Goal: Information Seeking & Learning: Learn about a topic

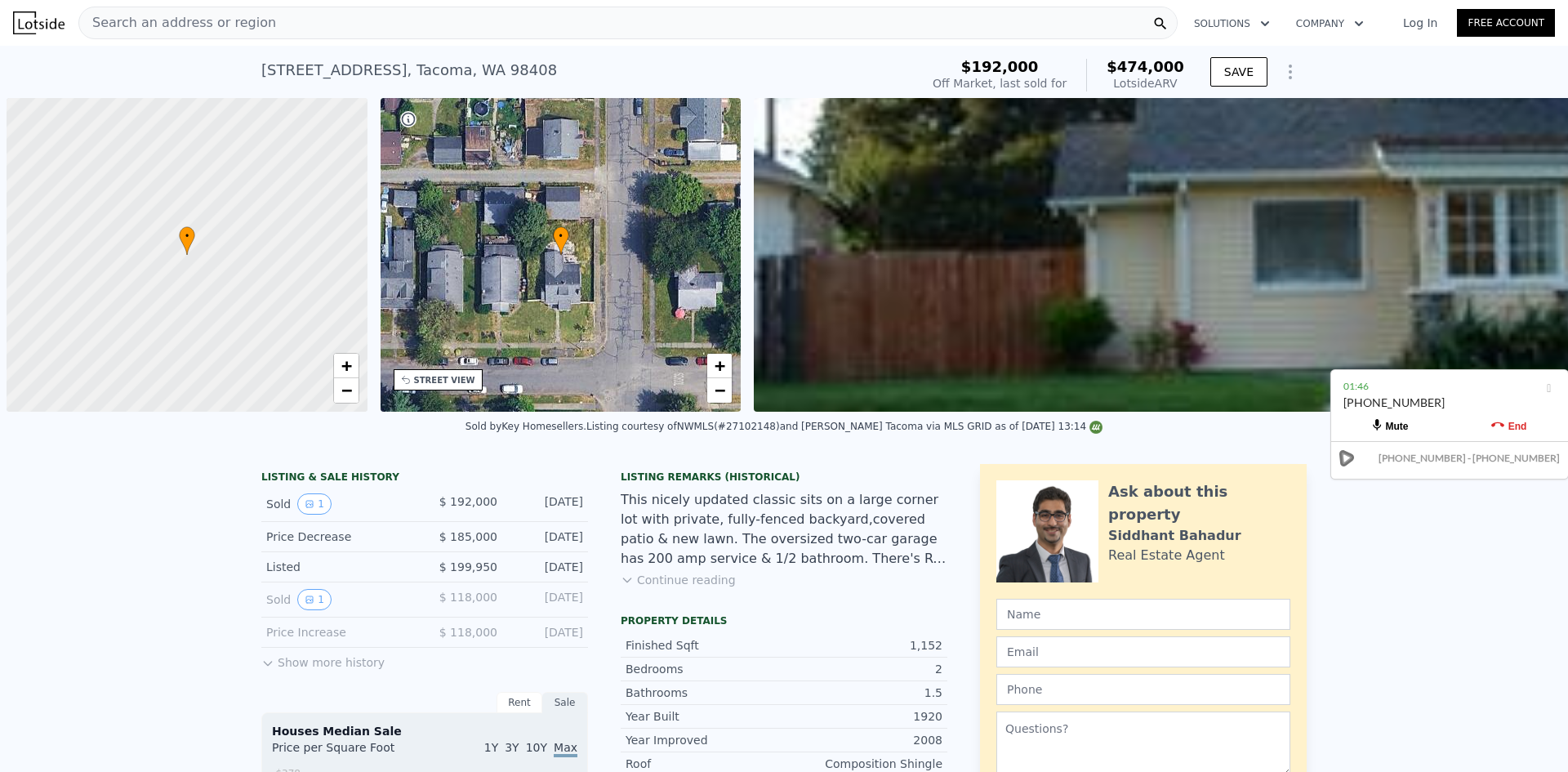
scroll to position [0, 7]
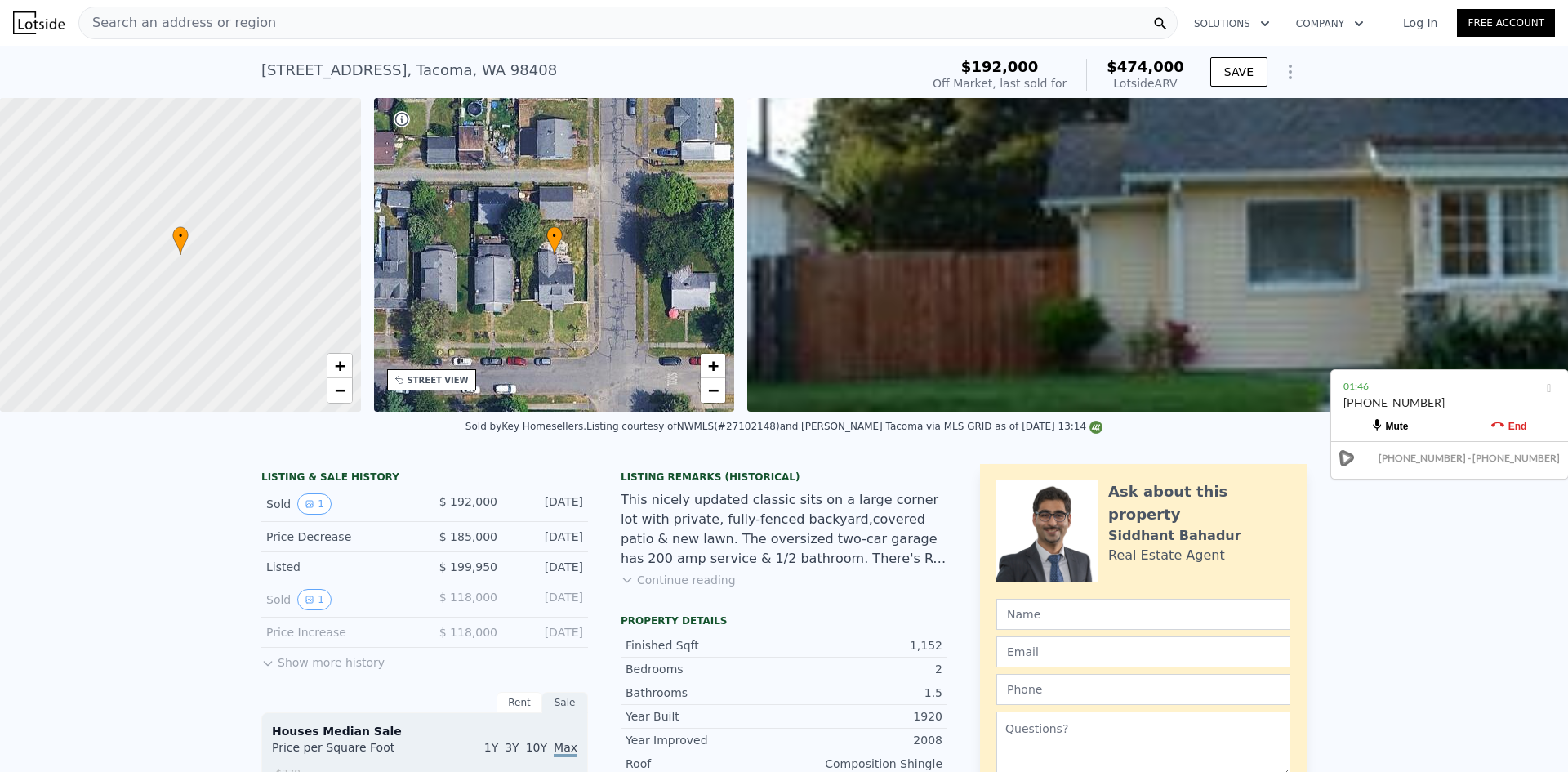
click at [580, 21] on div "Search an address or region" at bounding box center [628, 23] width 1099 height 33
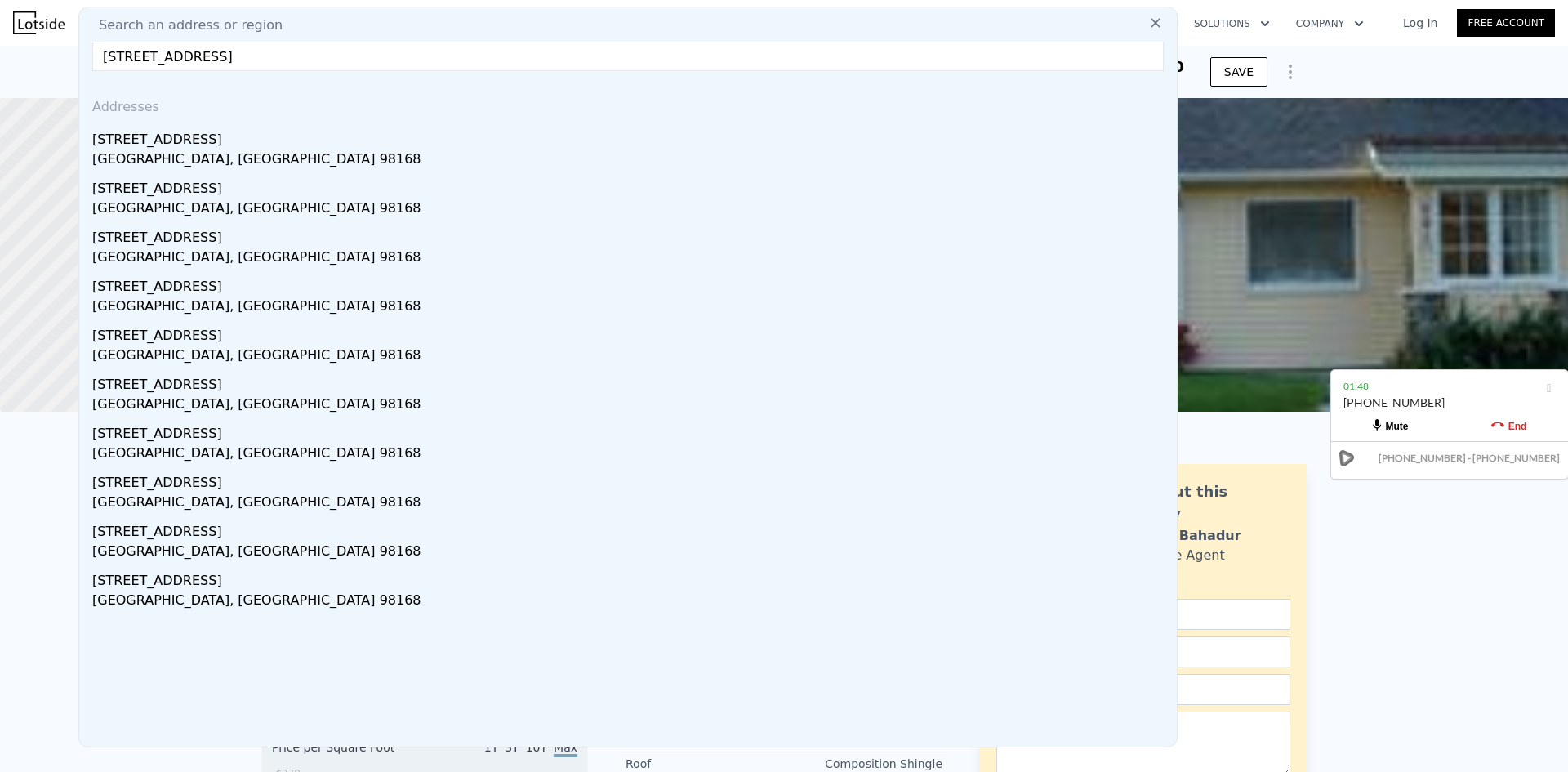
click at [381, 45] on input "[STREET_ADDRESS]" at bounding box center [627, 56] width 1071 height 29
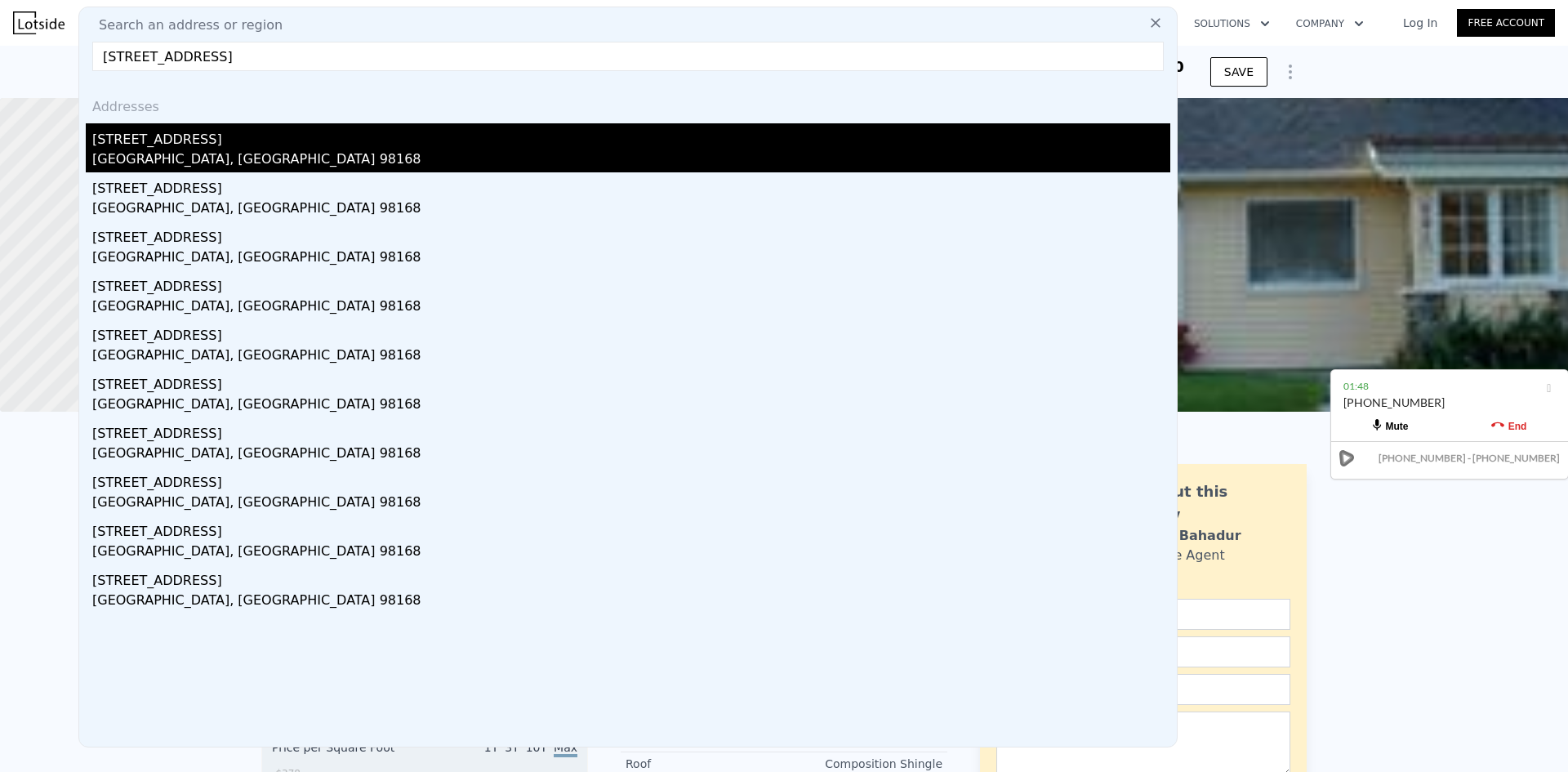
type input "[STREET_ADDRESS]"
click at [342, 156] on div "[GEOGRAPHIC_DATA], [GEOGRAPHIC_DATA] 98168" at bounding box center [631, 161] width 1078 height 23
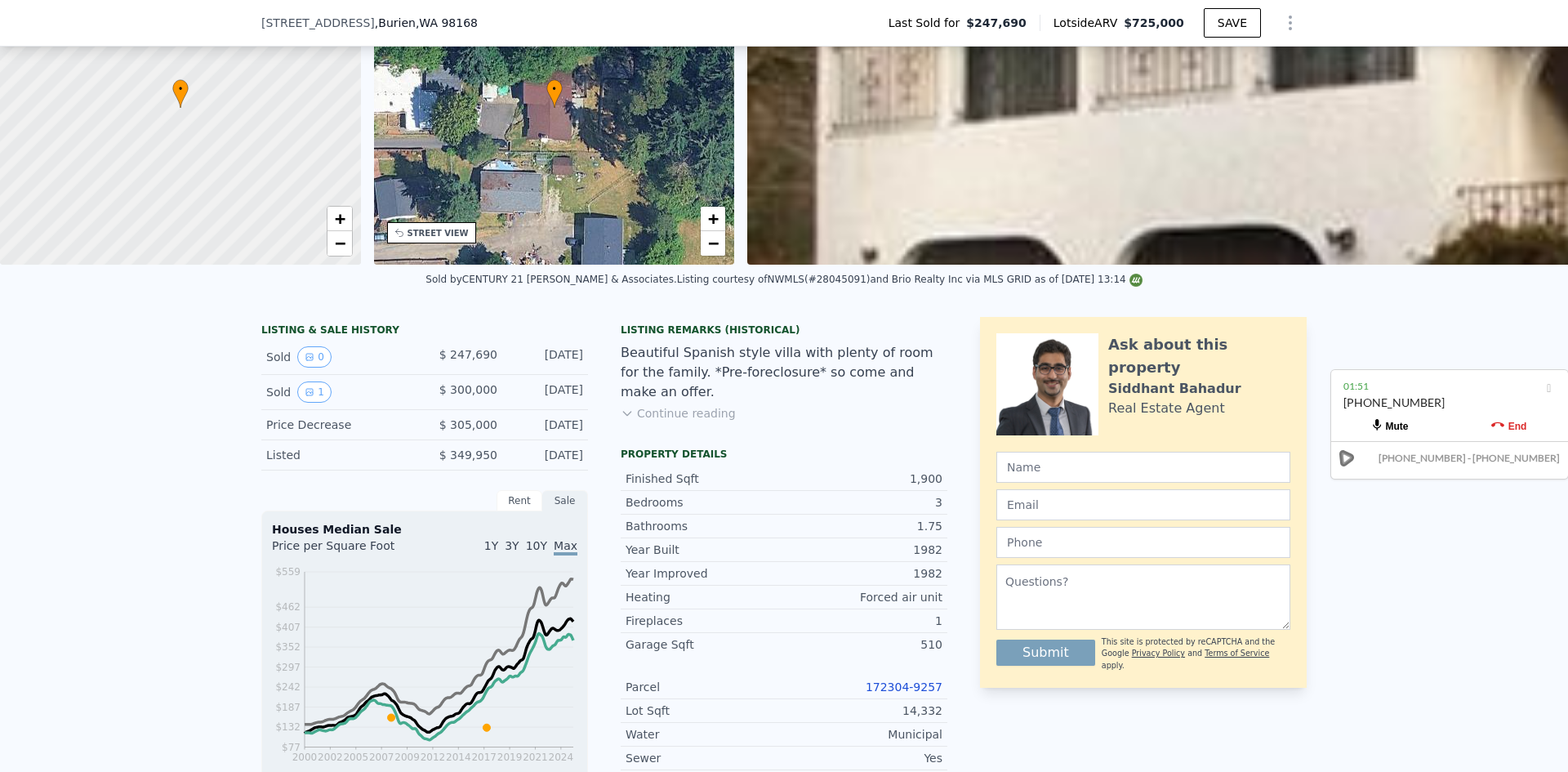
scroll to position [239, 0]
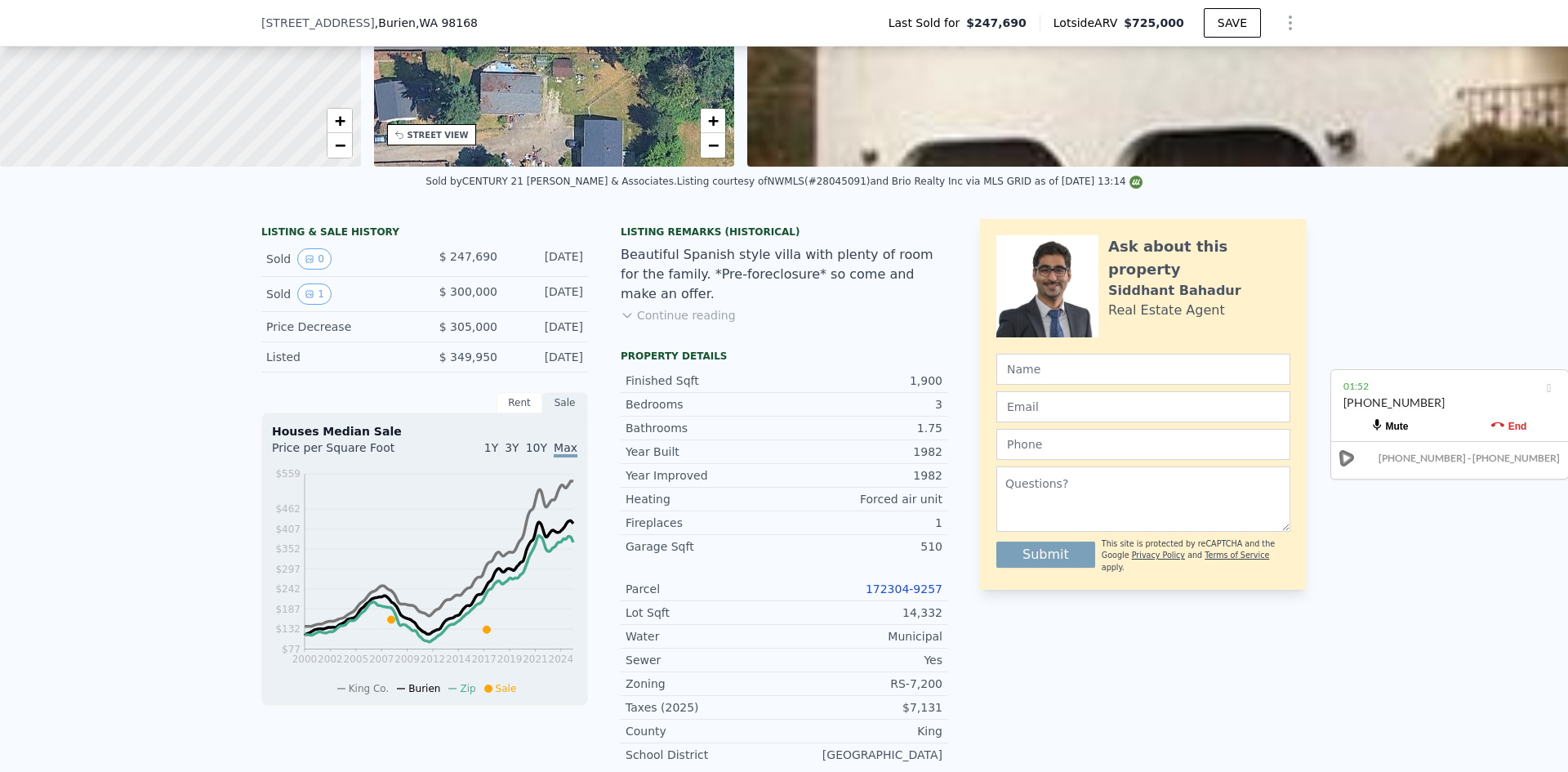
click at [898, 591] on div "Parcel 172304-9257" at bounding box center [784, 589] width 327 height 23
click at [902, 582] on link "172304-9257" at bounding box center [904, 589] width 77 height 13
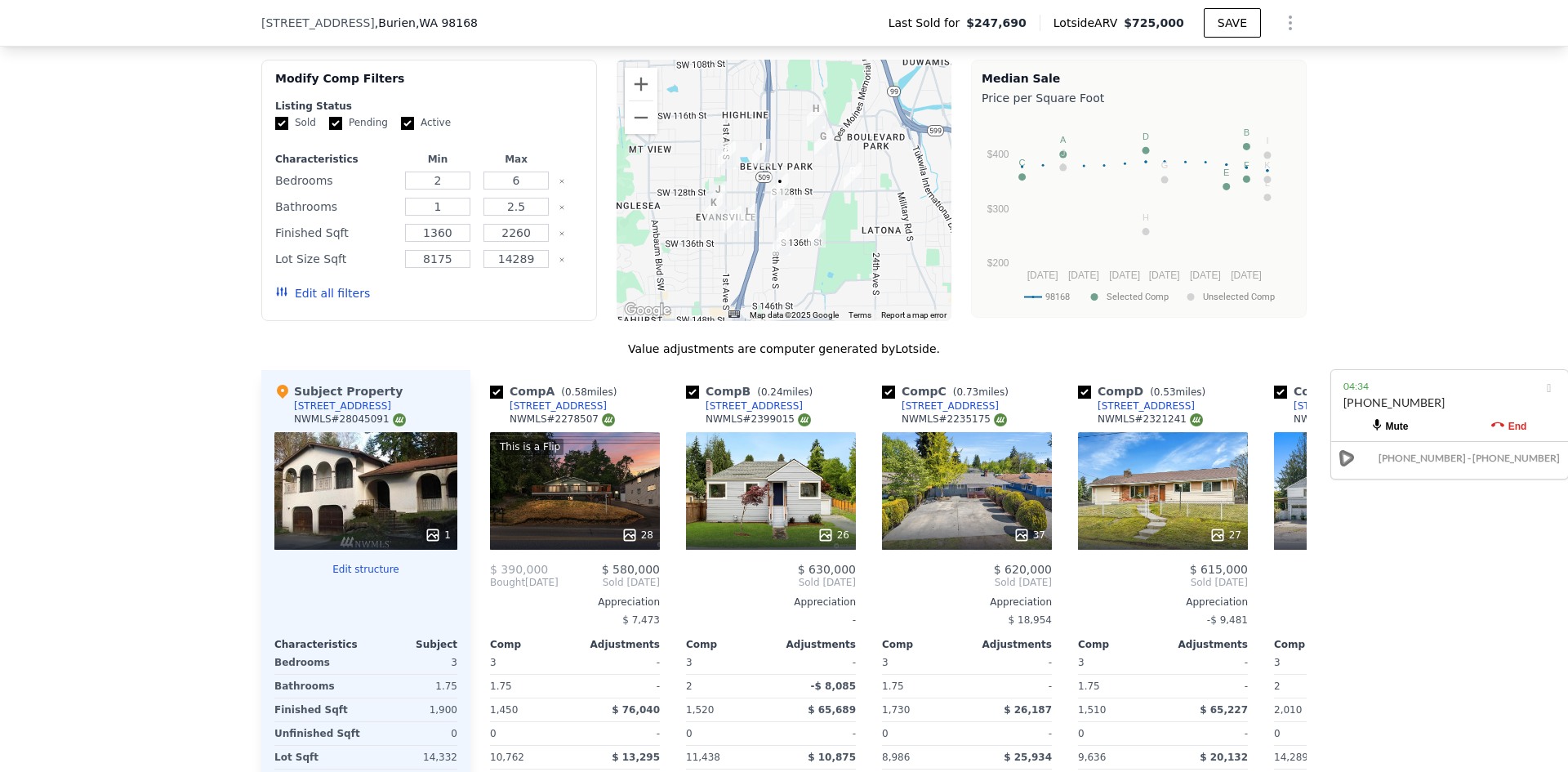
scroll to position [1383, 0]
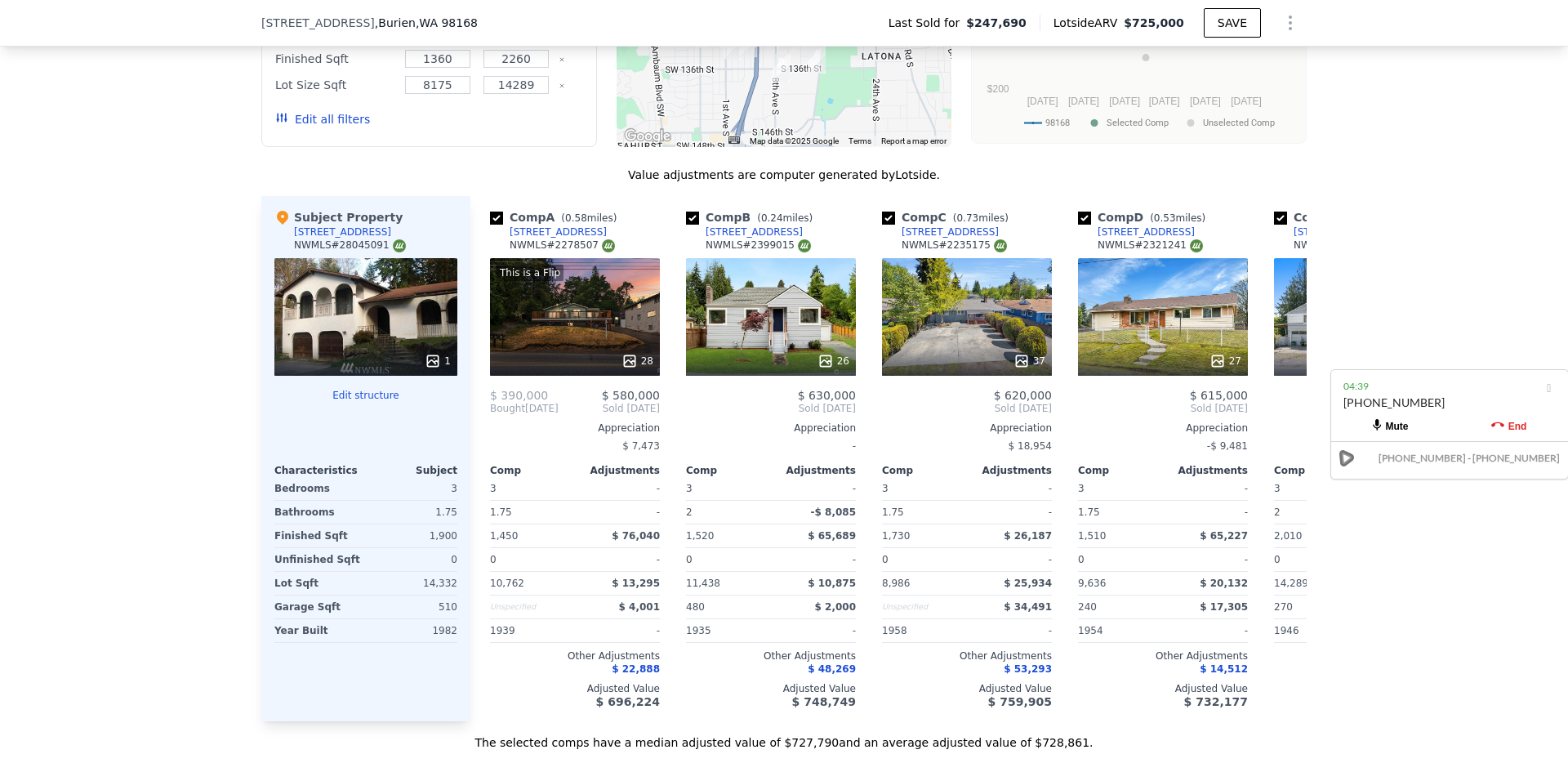
click at [1454, 125] on div "We found 12 sales that match your search Listings provided by NWMLS Filters Map…" at bounding box center [784, 282] width 1568 height 937
click at [1370, 163] on div "We found 12 sales that match your search Listings provided by NWMLS Filters Map…" at bounding box center [784, 282] width 1568 height 937
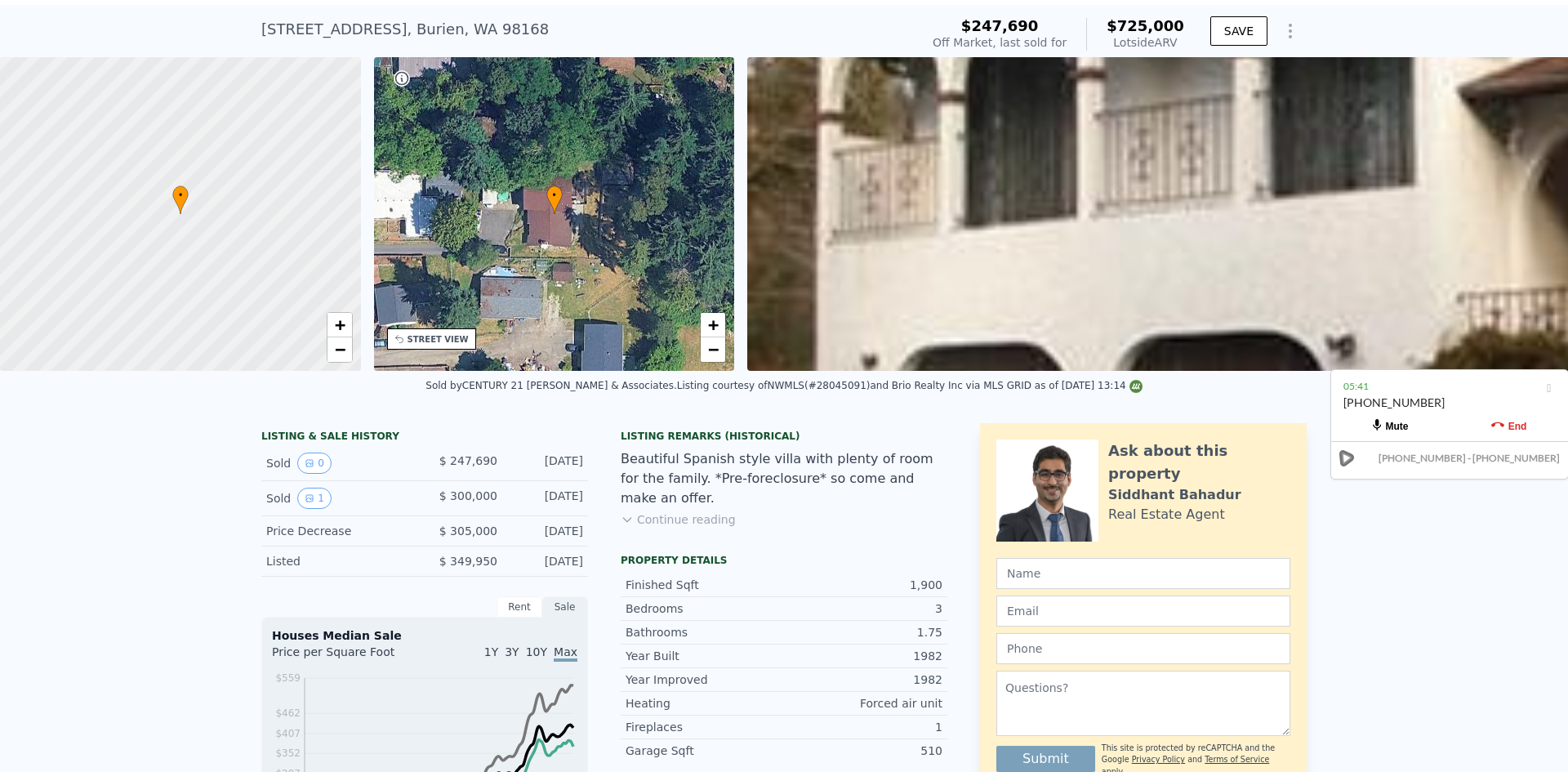
scroll to position [29, 0]
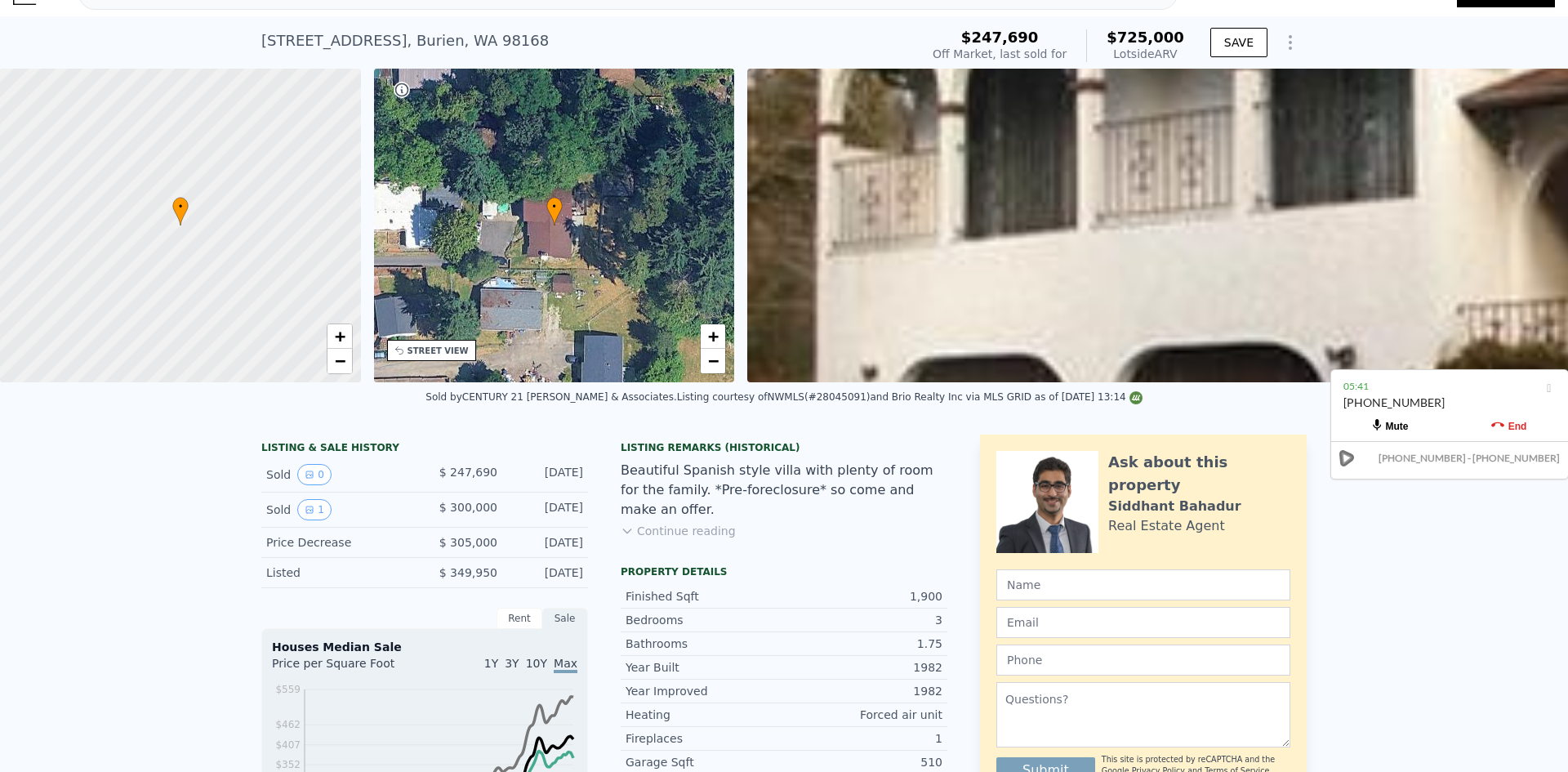
click at [1441, 29] on div "[STREET_ADDRESS] Sold [DATE] for $247,690 (~ARV $725k ) $247,690 Off Market, la…" at bounding box center [784, 43] width 1568 height 52
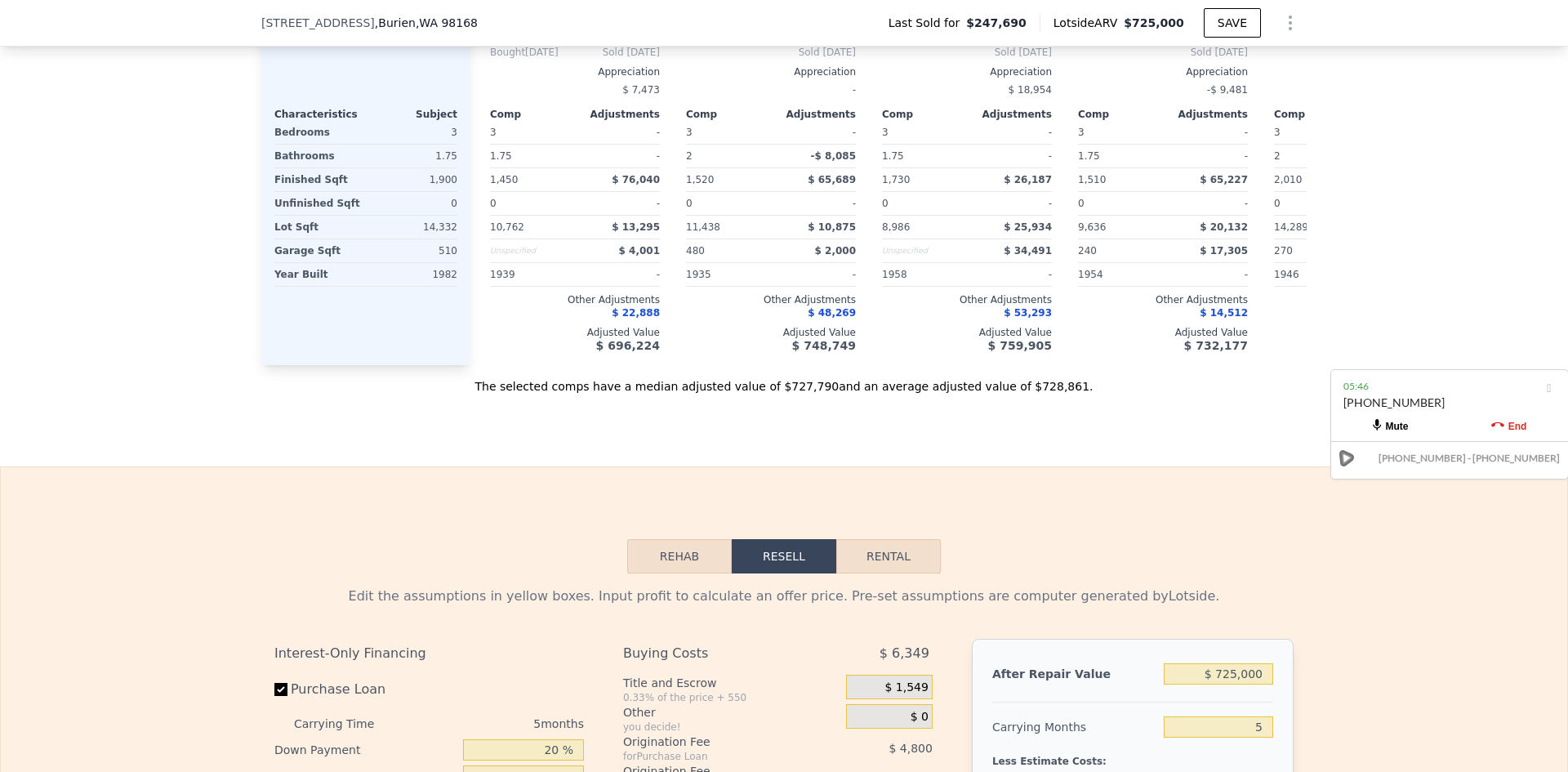
scroll to position [1412, 0]
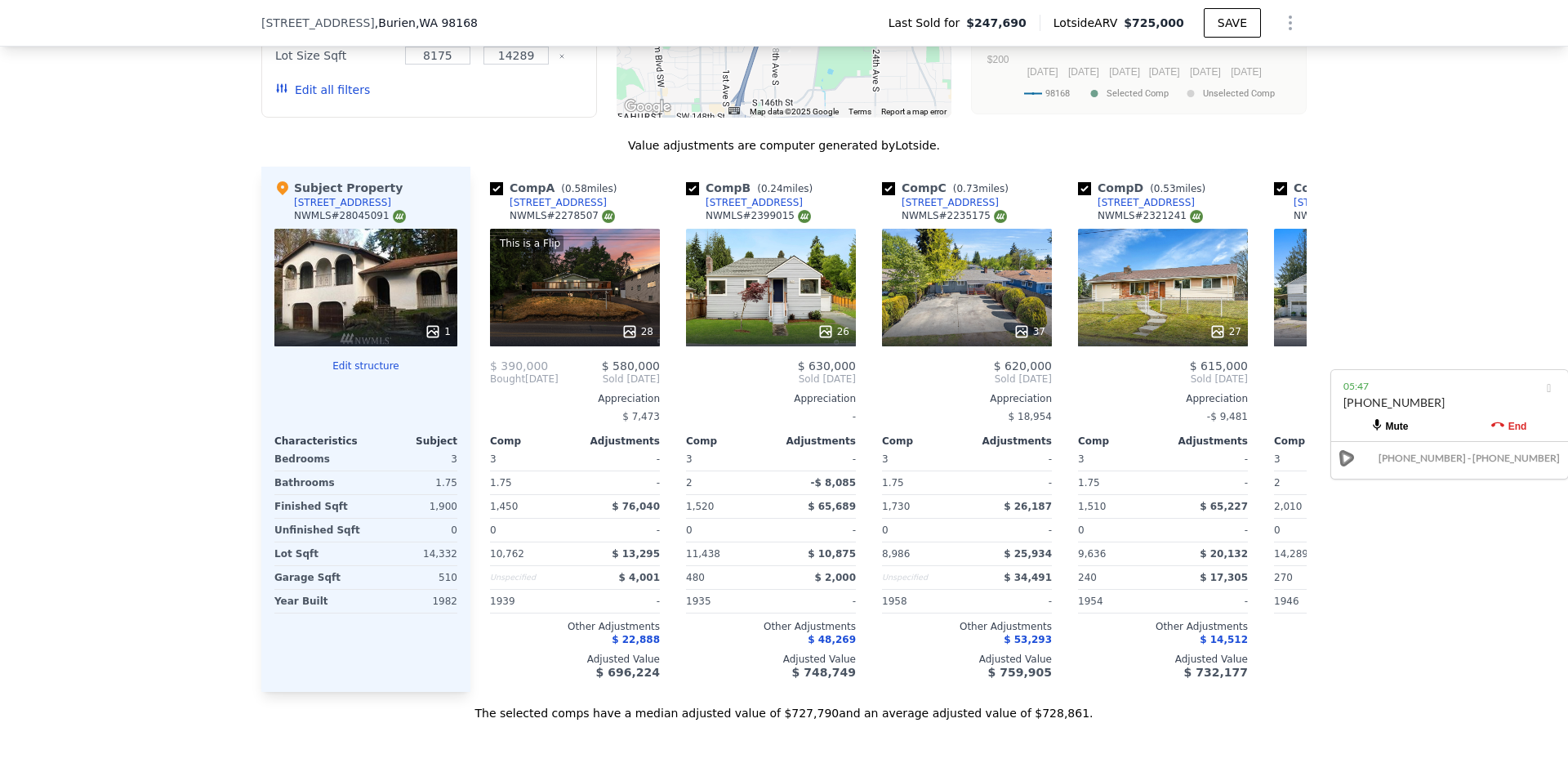
click at [1443, 208] on div "We found 12 sales that match your search Listings provided by NWMLS Filters Map…" at bounding box center [784, 253] width 1568 height 937
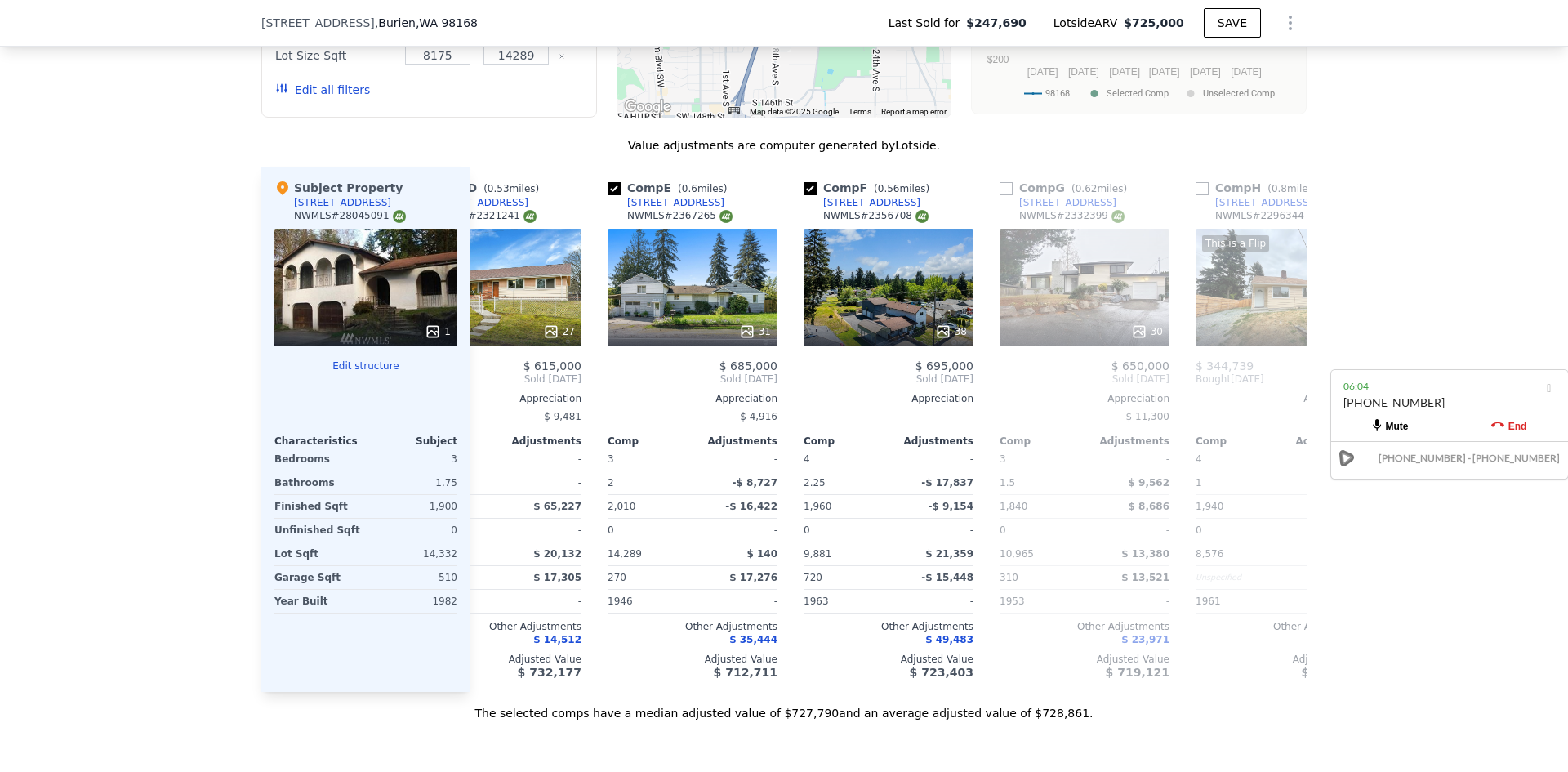
scroll to position [0, 748]
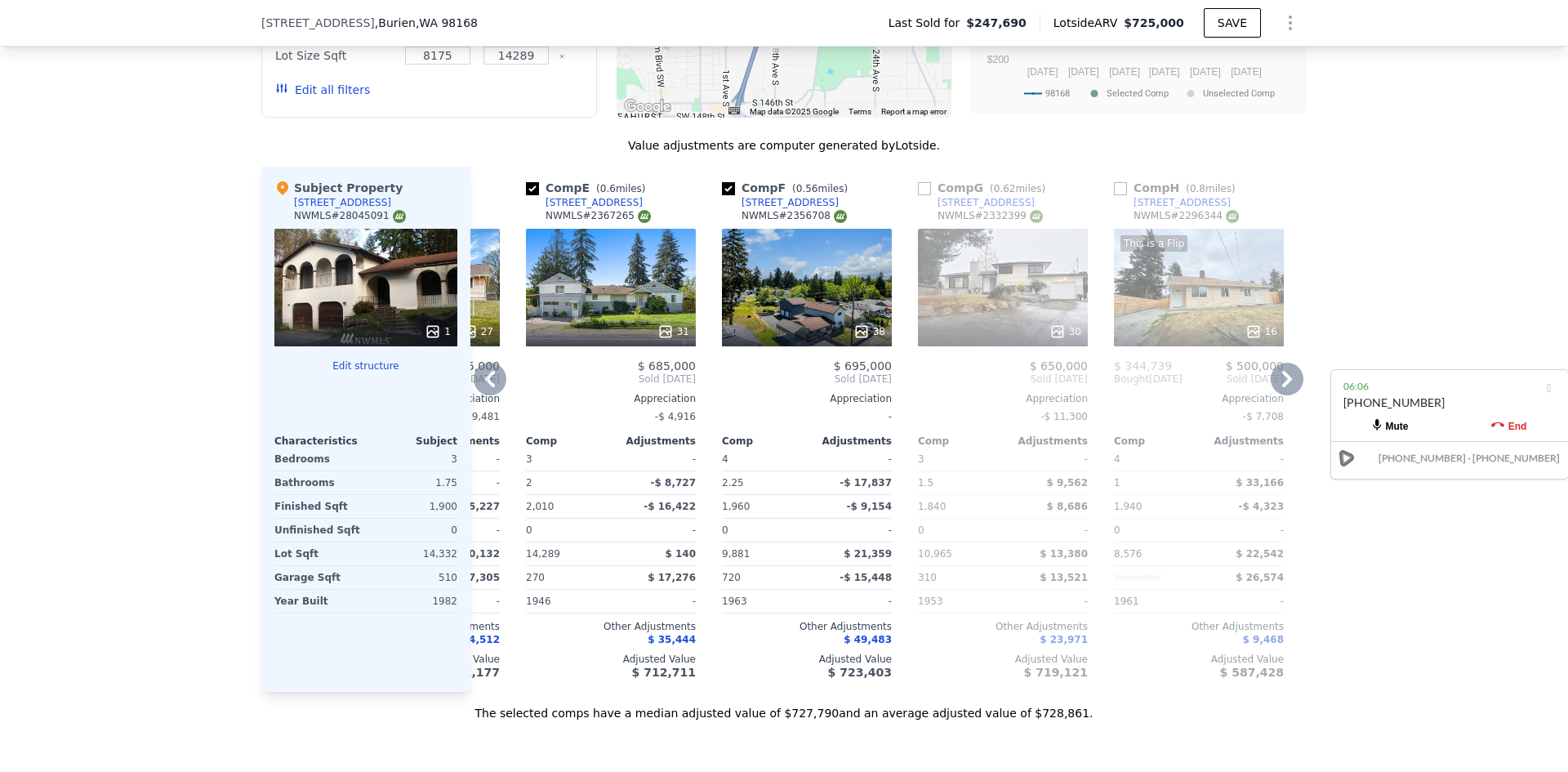
click at [831, 299] on div "38" at bounding box center [806, 287] width 170 height 118
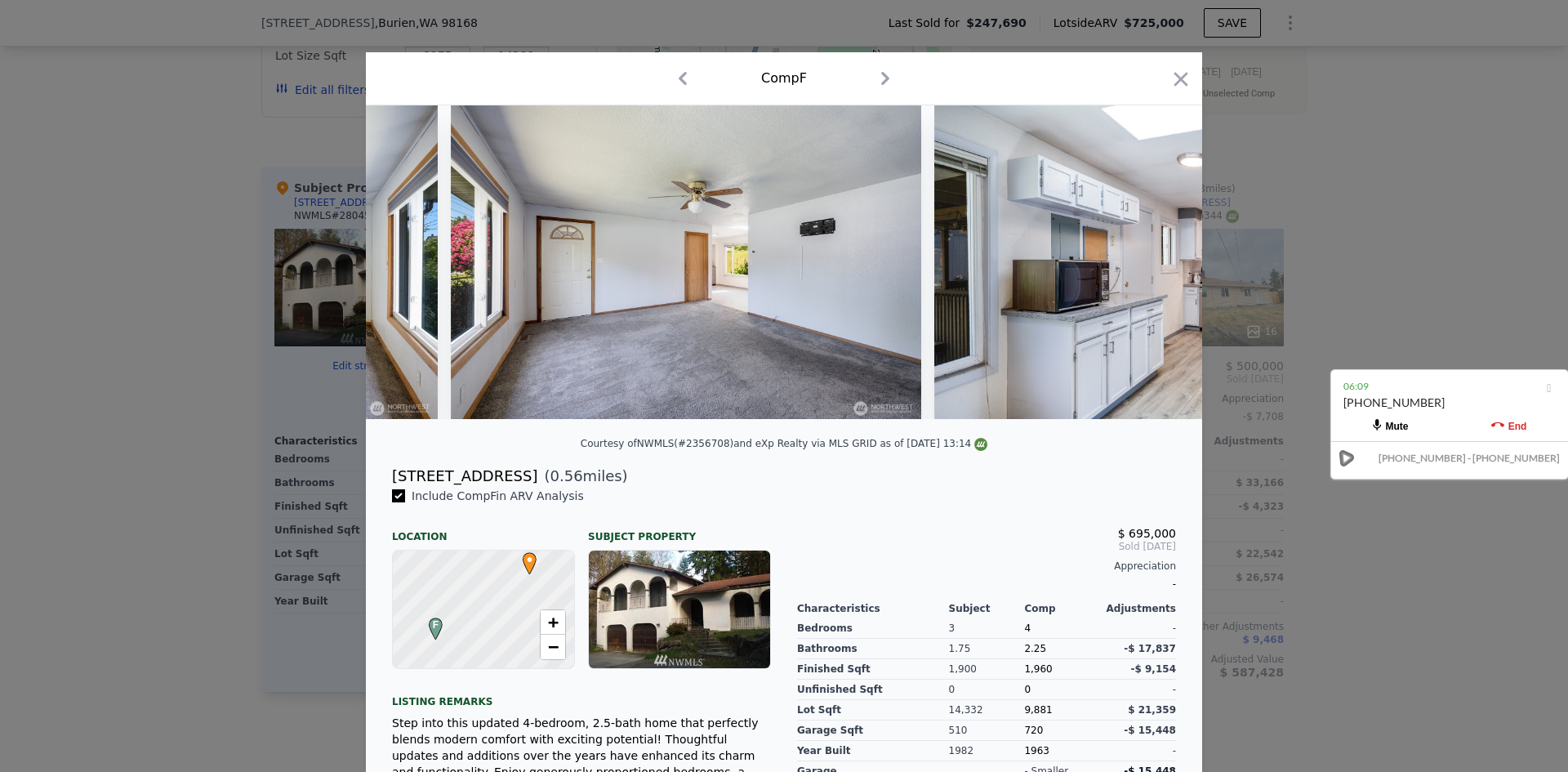
scroll to position [0, 3803]
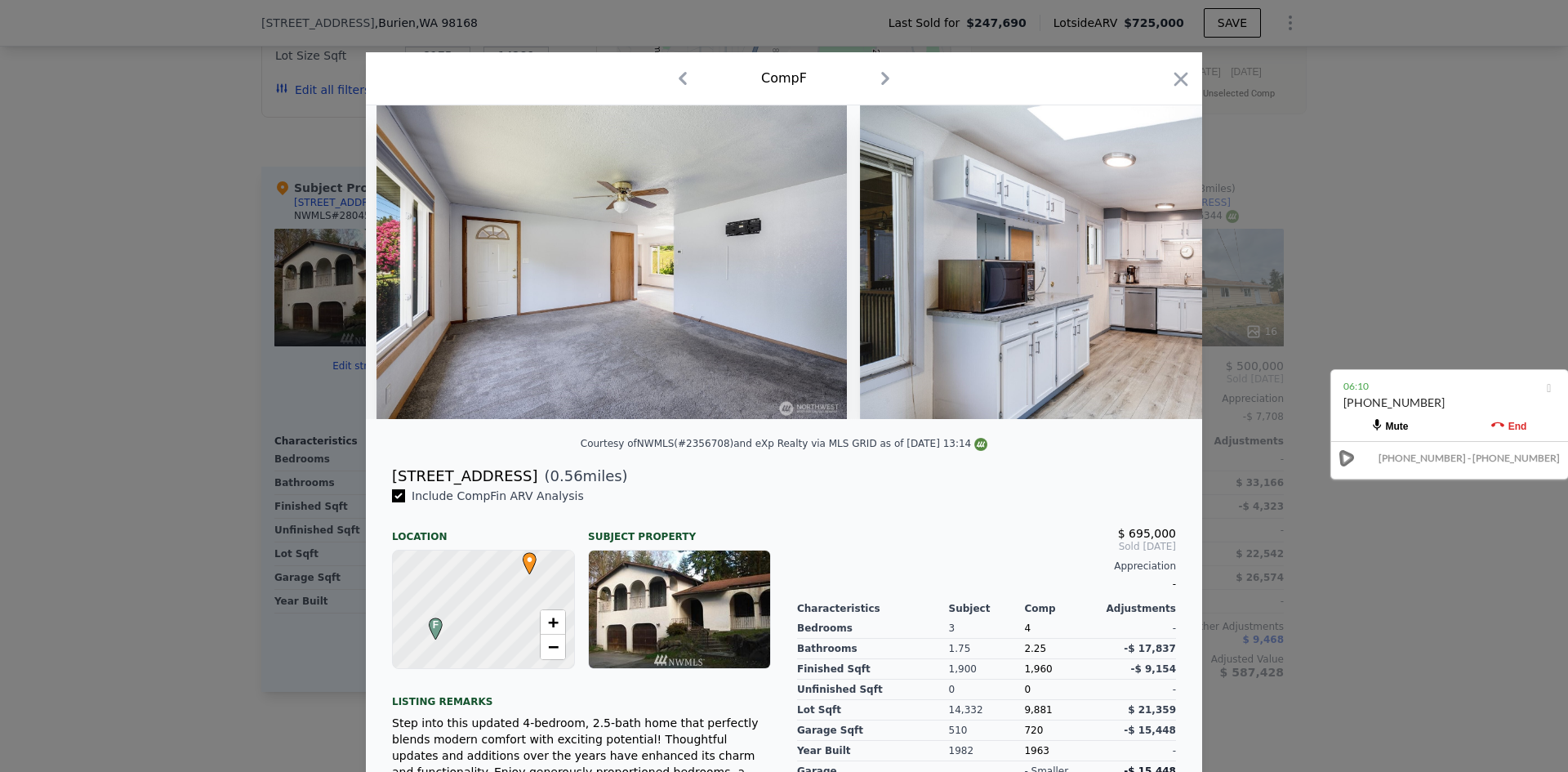
click at [1409, 206] on div at bounding box center [784, 386] width 1568 height 772
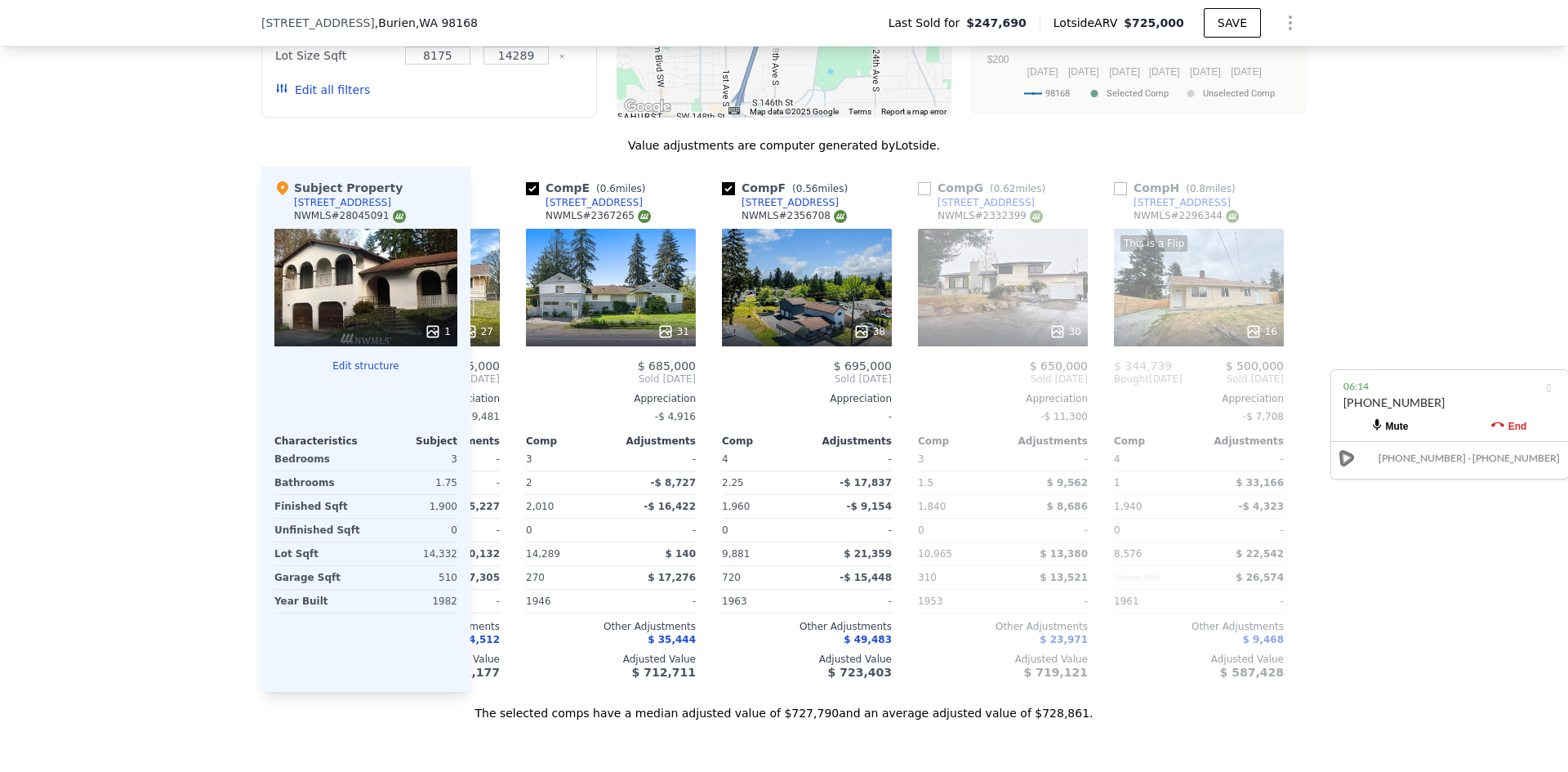
scroll to position [0, 1034]
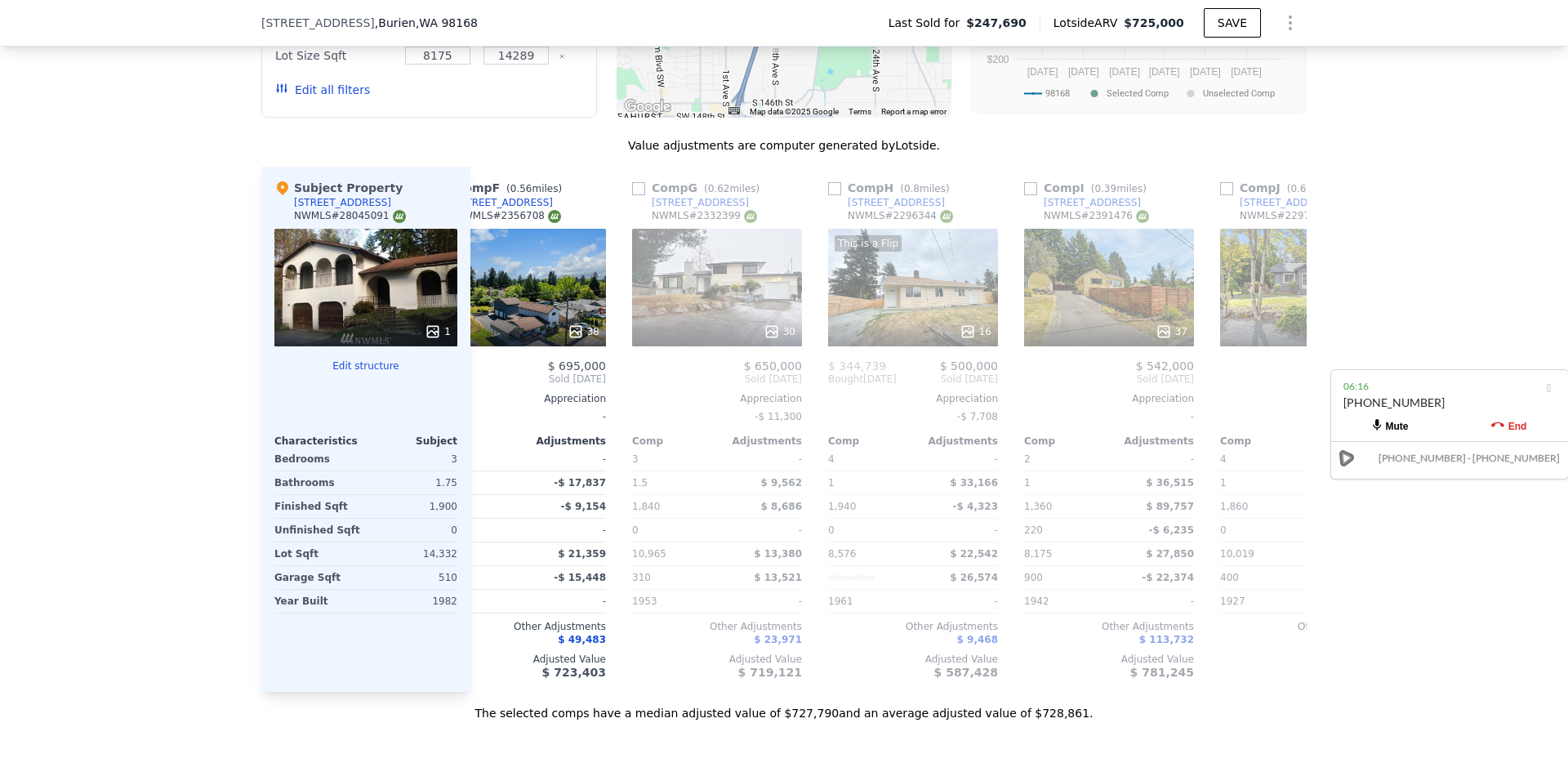
click at [1415, 247] on div "We found 12 sales that match your search Listings provided by NWMLS Filters Map…" at bounding box center [784, 253] width 1568 height 937
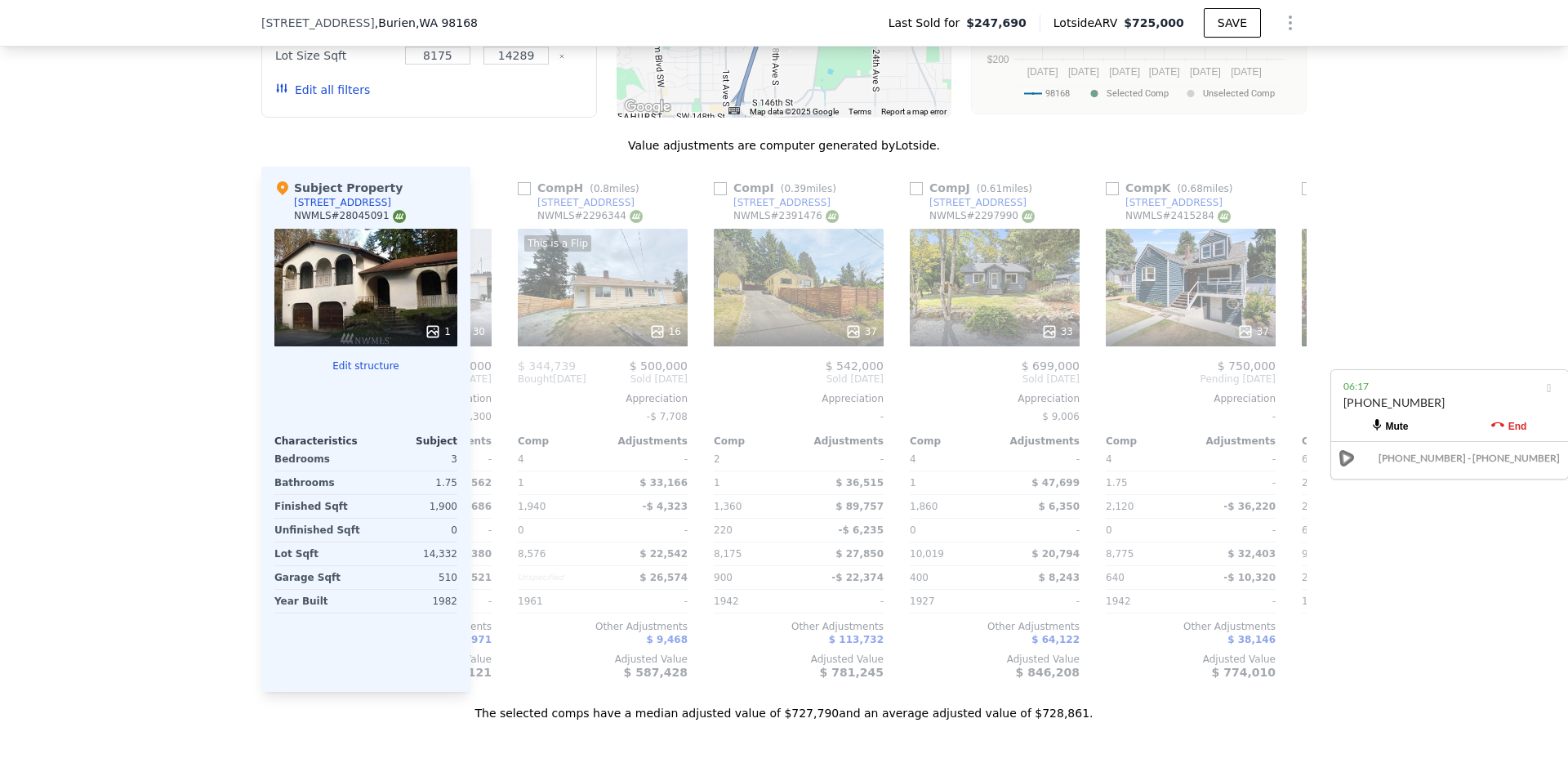
scroll to position [0, 1361]
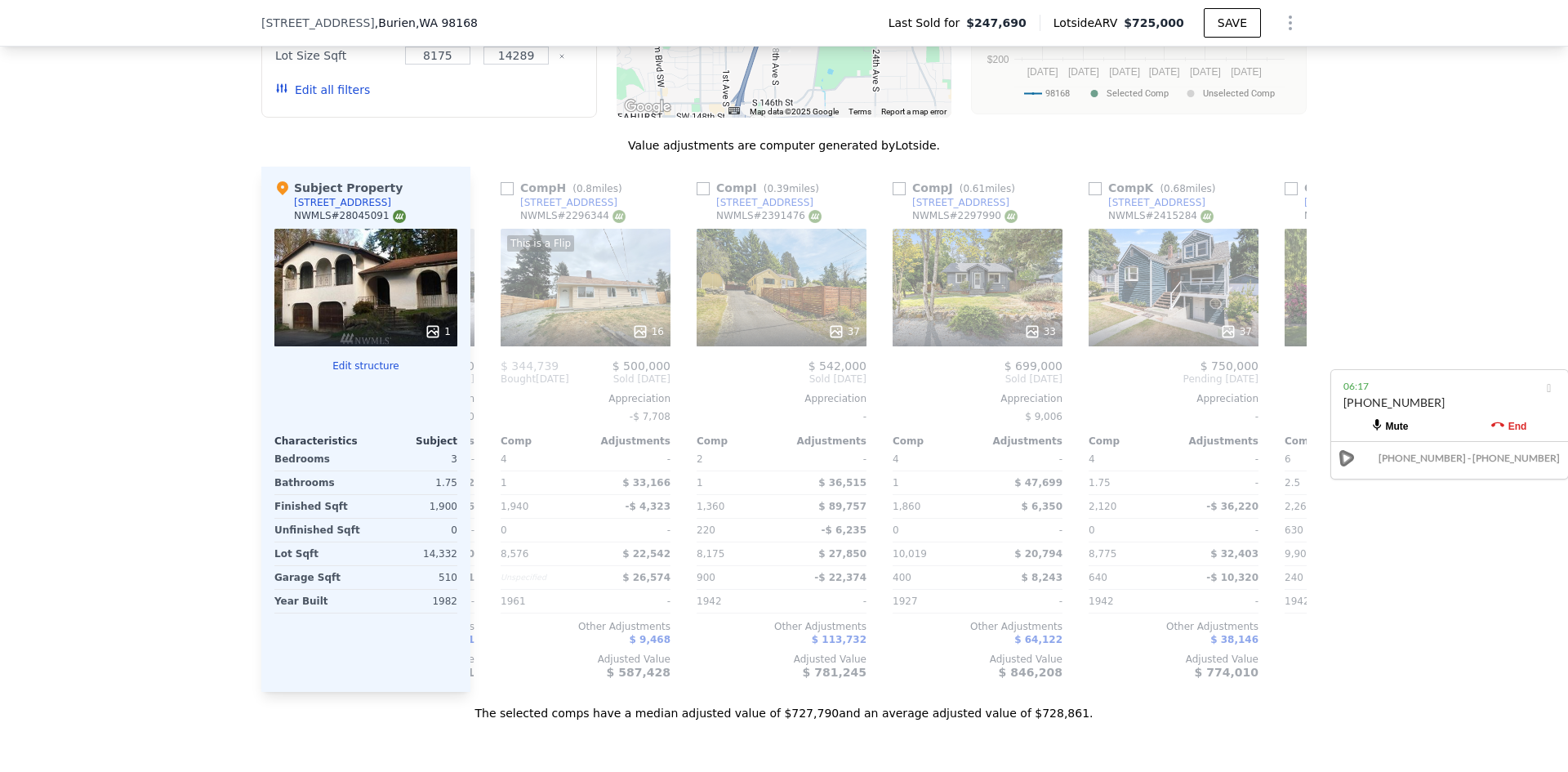
click at [1375, 281] on div "We found 12 sales that match your search Listings provided by NWMLS Filters Map…" at bounding box center [784, 253] width 1568 height 937
